Goal: Task Accomplishment & Management: Use online tool/utility

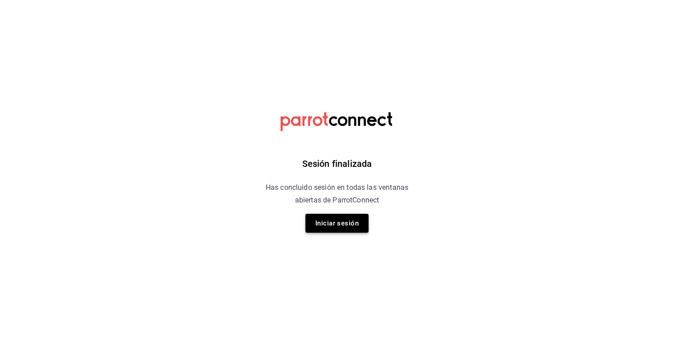
click at [364, 222] on button "Iniciar sesión" at bounding box center [336, 223] width 63 height 19
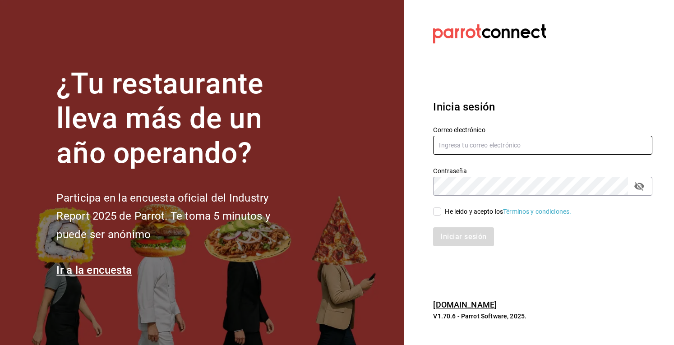
click at [484, 148] on input "text" at bounding box center [542, 145] width 219 height 19
type input "[EMAIL_ADDRESS][DOMAIN_NAME]"
click at [437, 215] on input "He leído y acepto los Términos y condiciones." at bounding box center [437, 211] width 8 height 8
checkbox input "true"
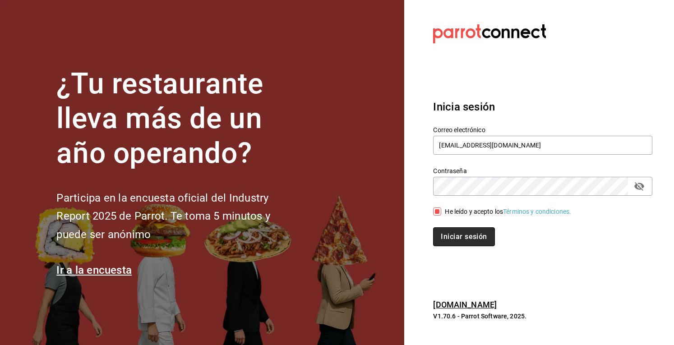
click at [461, 235] on button "Iniciar sesión" at bounding box center [463, 236] width 61 height 19
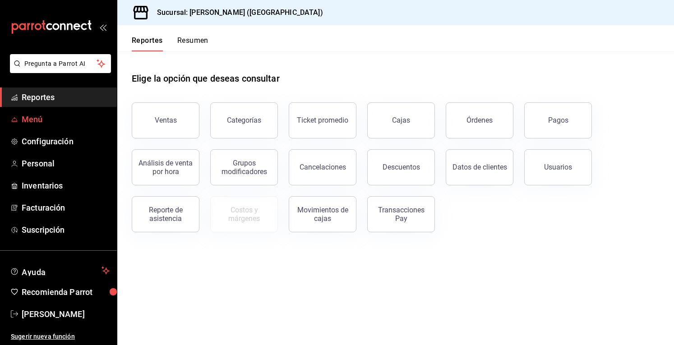
click at [50, 123] on span "Menú" at bounding box center [66, 119] width 88 height 12
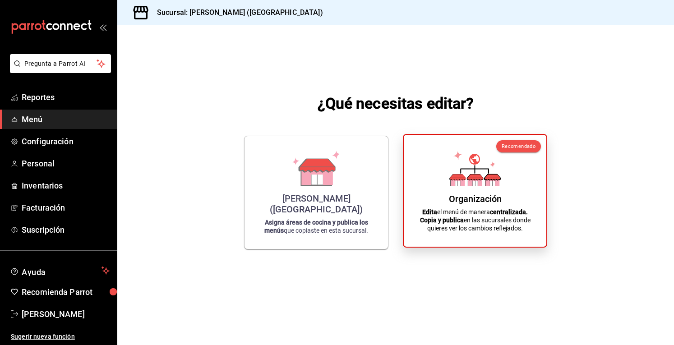
click at [472, 203] on div "Organización" at bounding box center [475, 198] width 53 height 11
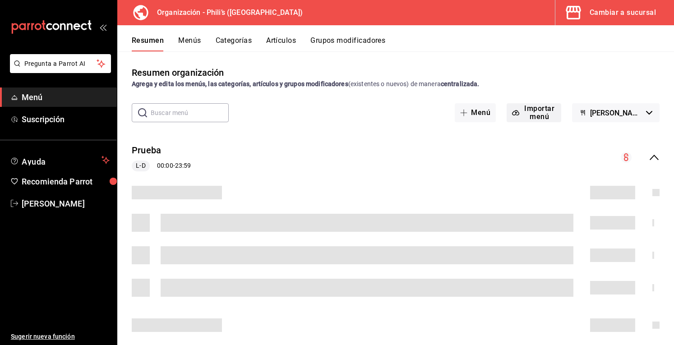
click at [538, 112] on button "Importar menú" at bounding box center [534, 112] width 55 height 19
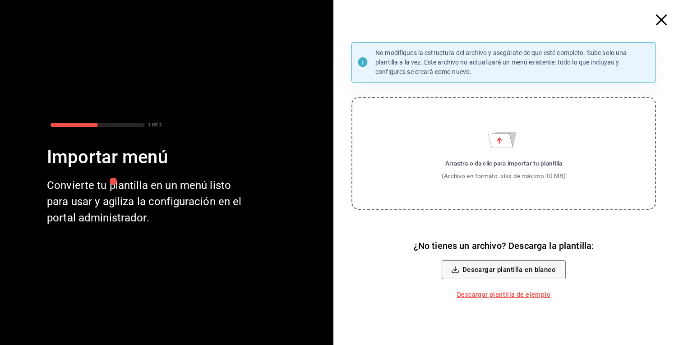
click at [513, 150] on label "Arrastra o da clic para importar tu plantilla (Archivo en formato .xlsx de máxi…" at bounding box center [503, 153] width 304 height 113
click at [0, 0] on input "Arrastra o da clic para importar tu plantilla (Archivo en formato .xlsx de máxi…" at bounding box center [0, 0] width 0 height 0
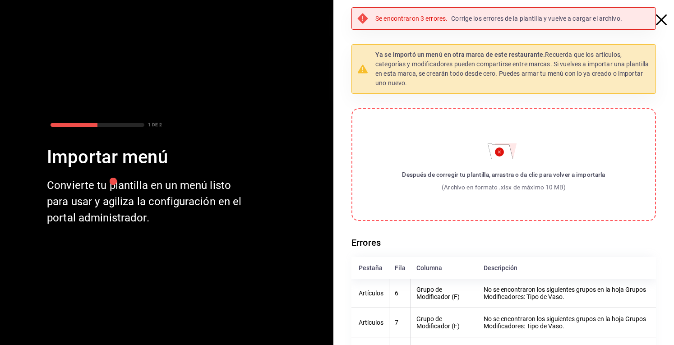
scroll to position [30, 0]
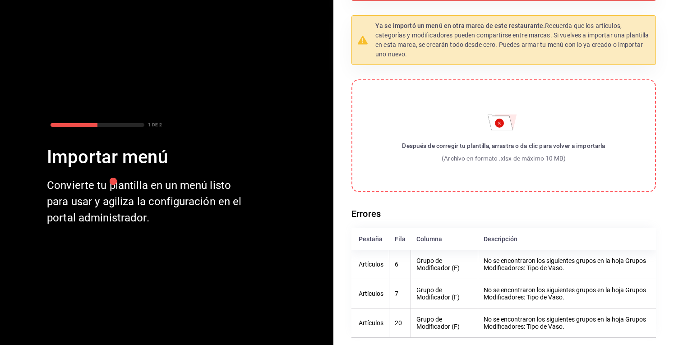
click at [488, 127] on icon "Importar menú" at bounding box center [500, 122] width 25 height 15
click at [0, 0] on input "Después de corregir tu plantilla, arrastra o da clic para volver a importarla (…" at bounding box center [0, 0] width 0 height 0
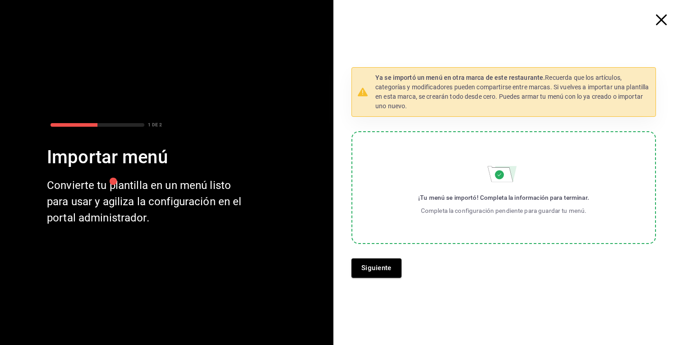
scroll to position [0, 0]
click at [378, 267] on button "Siguiente" at bounding box center [376, 267] width 50 height 19
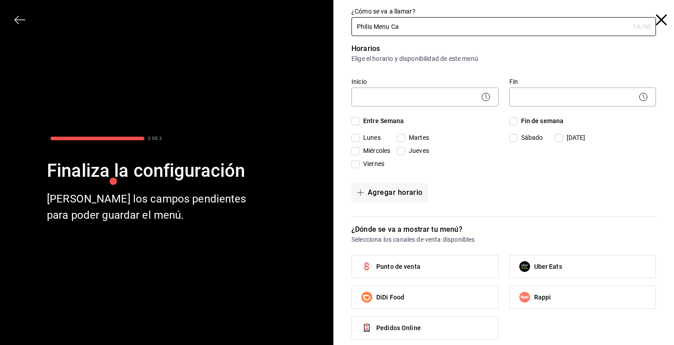
type input "Philis Menu Ca"
click at [12, 19] on div "2 DE 2 Finaliza la configuración Llena los campos pendientes para poder guardar…" at bounding box center [135, 172] width 271 height 345
click at [18, 19] on icon "button" at bounding box center [19, 19] width 11 height 0
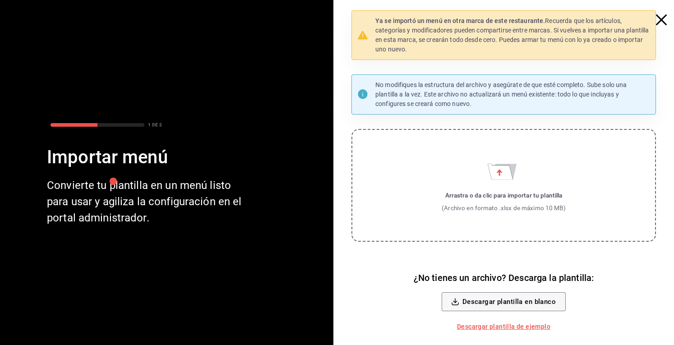
click at [660, 18] on icon "button" at bounding box center [661, 19] width 11 height 11
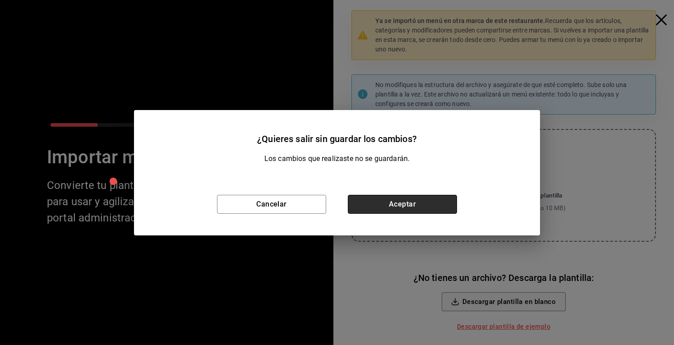
click at [382, 210] on button "Aceptar" at bounding box center [402, 204] width 109 height 19
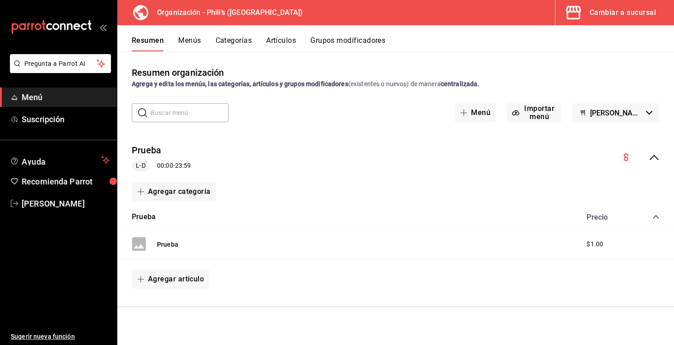
click at [195, 45] on button "Menús" at bounding box center [189, 43] width 23 height 15
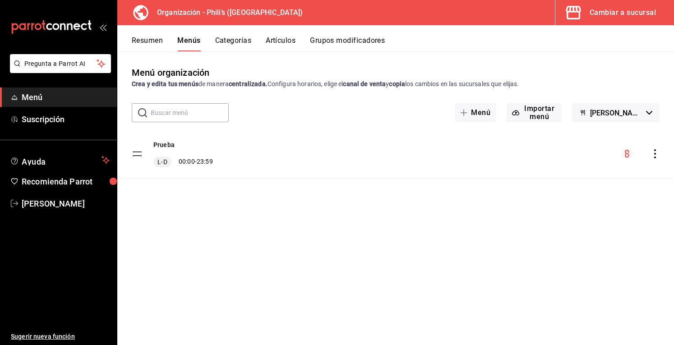
click at [149, 46] on button "Resumen" at bounding box center [147, 43] width 31 height 15
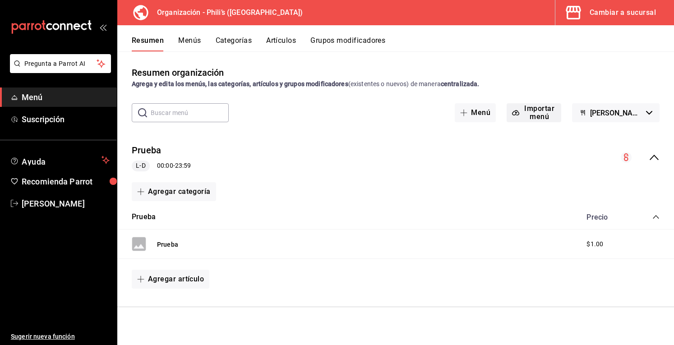
click at [526, 111] on button "Importar menú" at bounding box center [534, 112] width 55 height 19
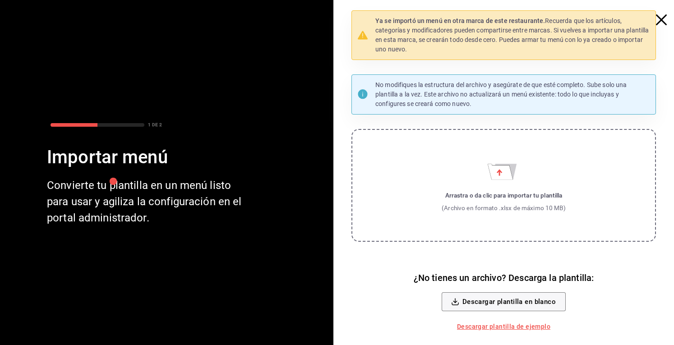
click at [499, 163] on icon "Importar menú" at bounding box center [504, 169] width 32 height 22
click at [0, 0] on input "Arrastra o da clic para importar tu plantilla (Archivo en formato .xlsx de máxi…" at bounding box center [0, 0] width 0 height 0
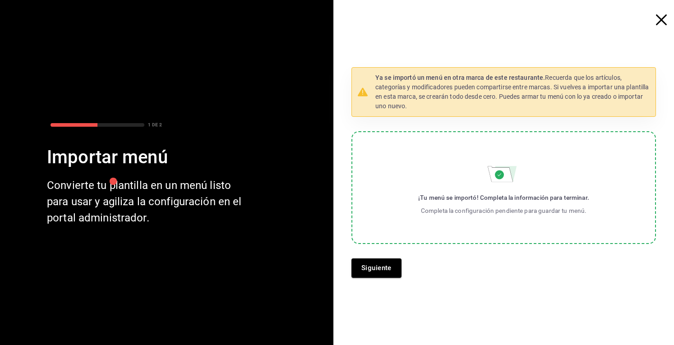
click at [656, 13] on div "Ya se importó un menú en otra marca de este restaurante. Recuerda que los artíc…" at bounding box center [507, 172] width 333 height 345
click at [657, 15] on icon "button" at bounding box center [661, 19] width 11 height 11
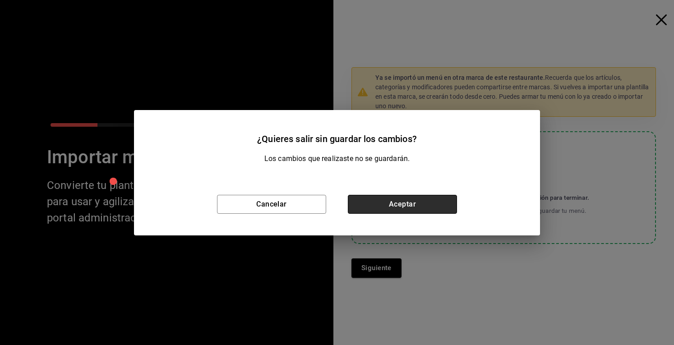
click at [390, 208] on button "Aceptar" at bounding box center [402, 204] width 109 height 19
